Goal: Download file/media

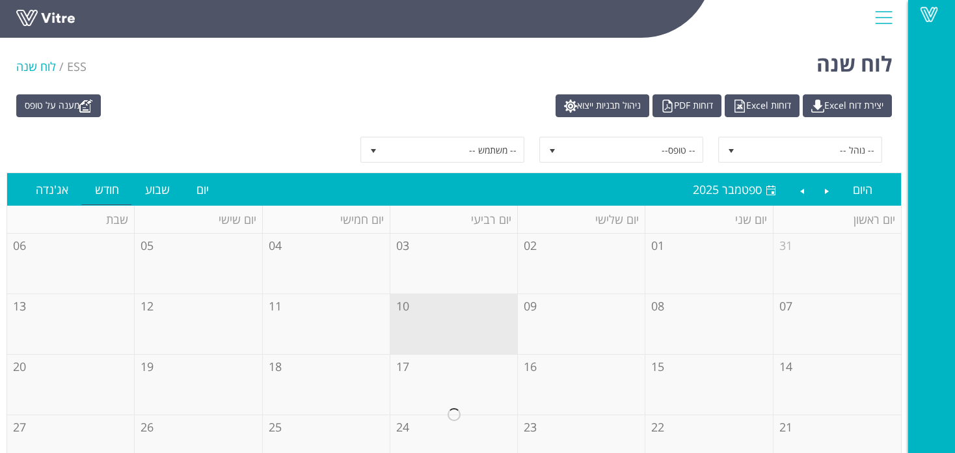
scroll to position [148, 0]
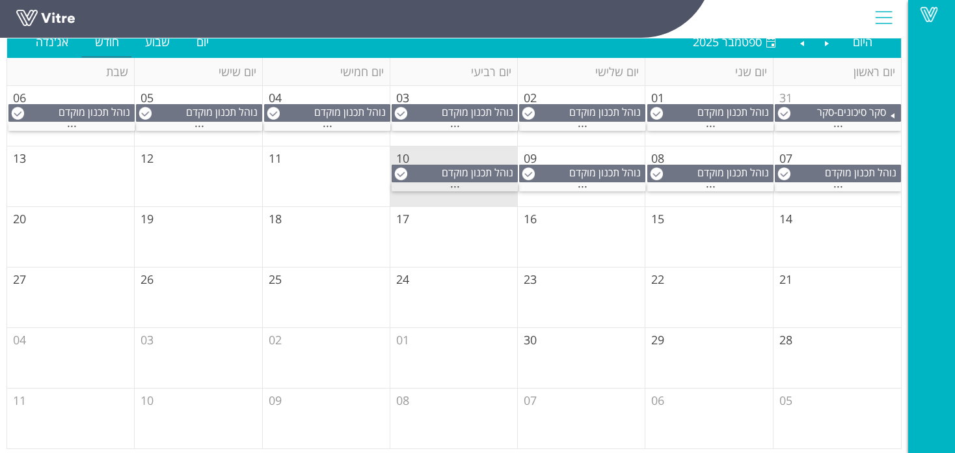
click at [457, 185] on span "..." at bounding box center [455, 183] width 10 height 14
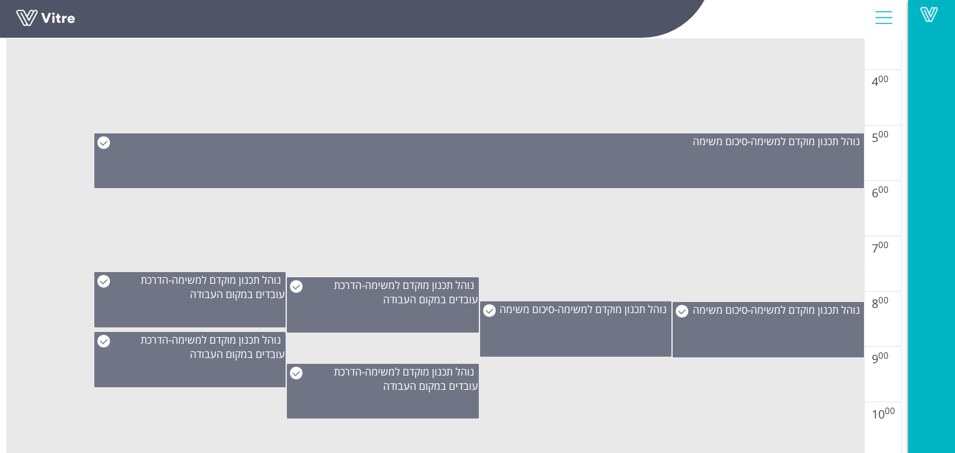
scroll to position [460, 0]
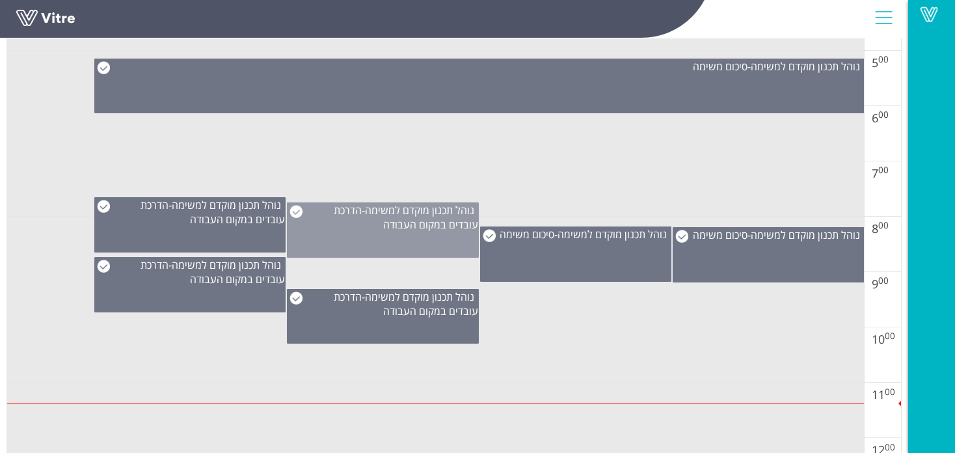
click at [433, 243] on div "נוהל תכנון מוקדם למשימה - הדרכת עובדים במקום העבודה" at bounding box center [383, 229] width 192 height 55
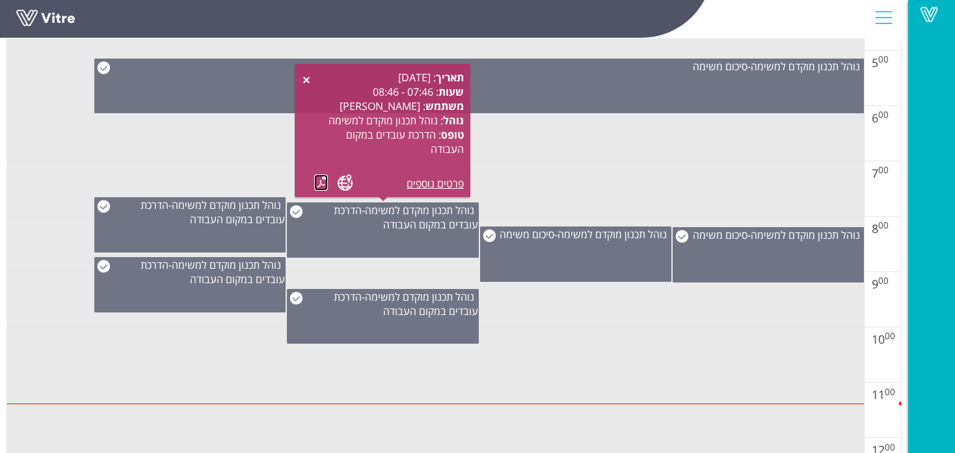
click at [320, 184] on link at bounding box center [321, 182] width 14 height 16
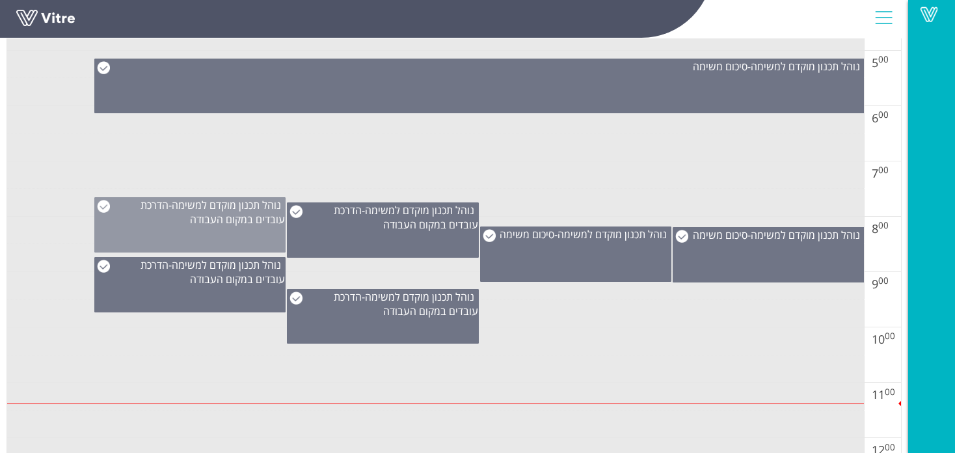
click at [239, 211] on span "הדרכת עובדים במקום העבודה" at bounding box center [213, 212] width 144 height 29
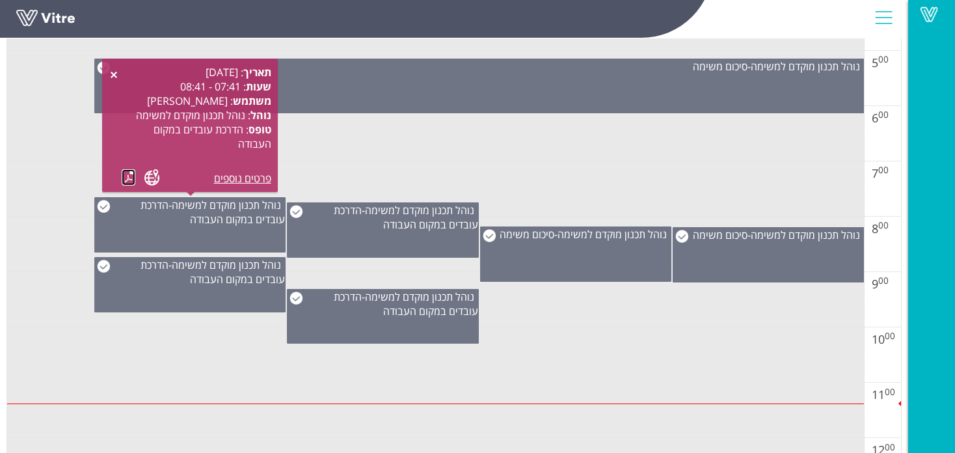
click at [131, 170] on link at bounding box center [129, 177] width 14 height 16
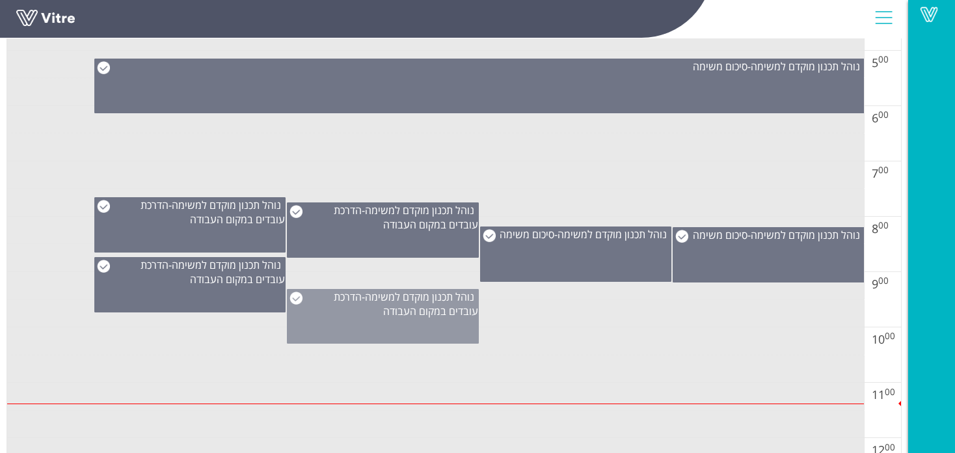
click at [426, 318] on div "נוהל תכנון מוקדם למשימה - הדרכת עובדים במקום העבודה" at bounding box center [383, 316] width 192 height 55
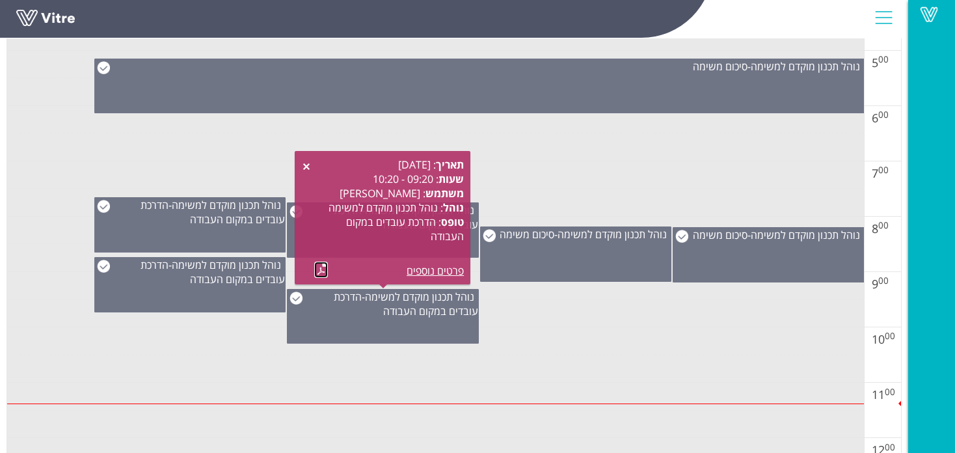
click at [325, 269] on link at bounding box center [321, 270] width 14 height 16
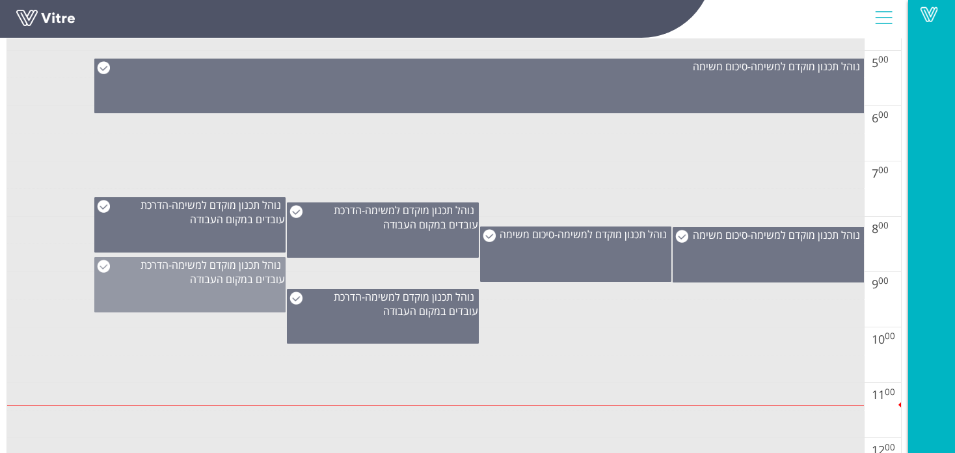
click at [231, 284] on span "הדרכת עובדים במקום העבודה" at bounding box center [213, 272] width 144 height 29
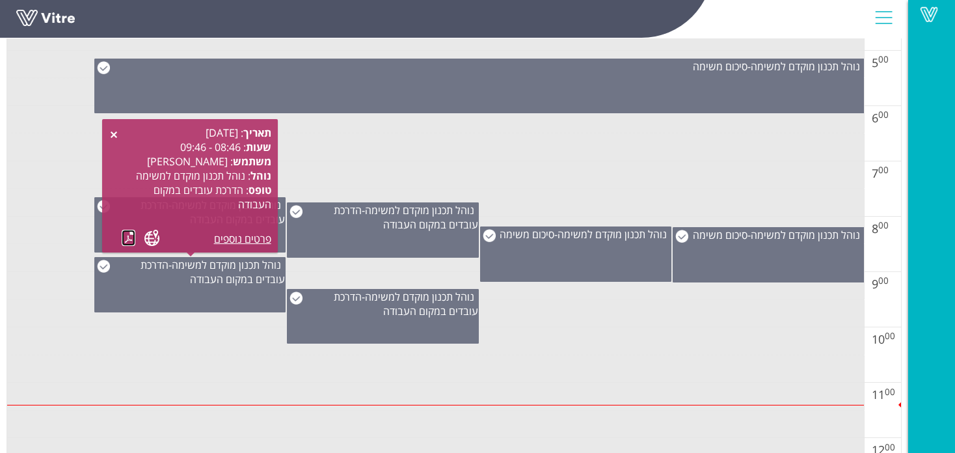
click at [128, 237] on link at bounding box center [129, 238] width 14 height 16
